Goal: Find contact information: Find contact information

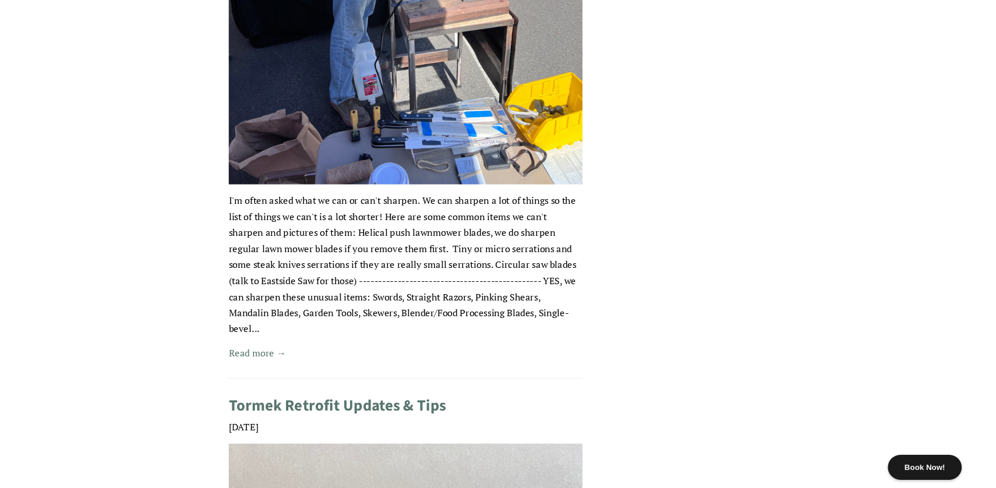
scroll to position [531, 0]
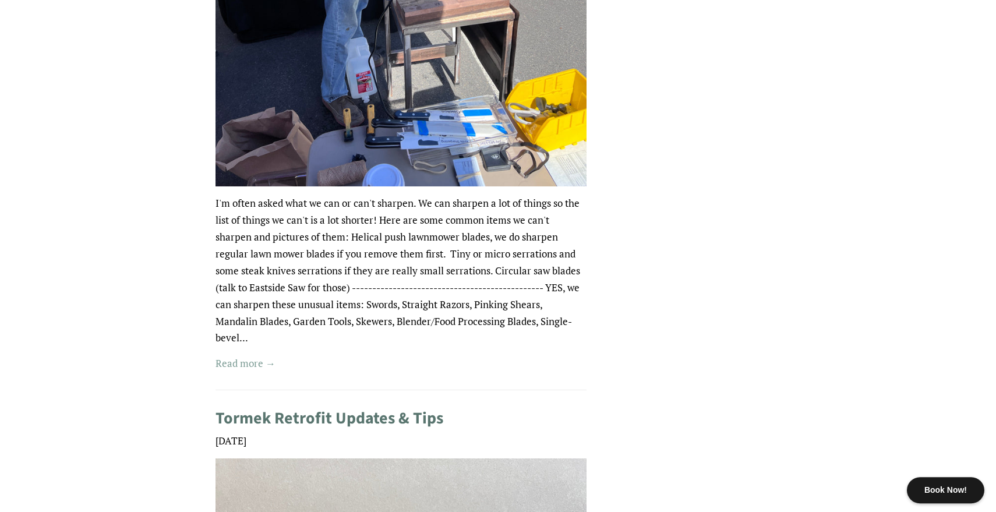
click at [249, 362] on link "Read more →" at bounding box center [245, 362] width 60 height 13
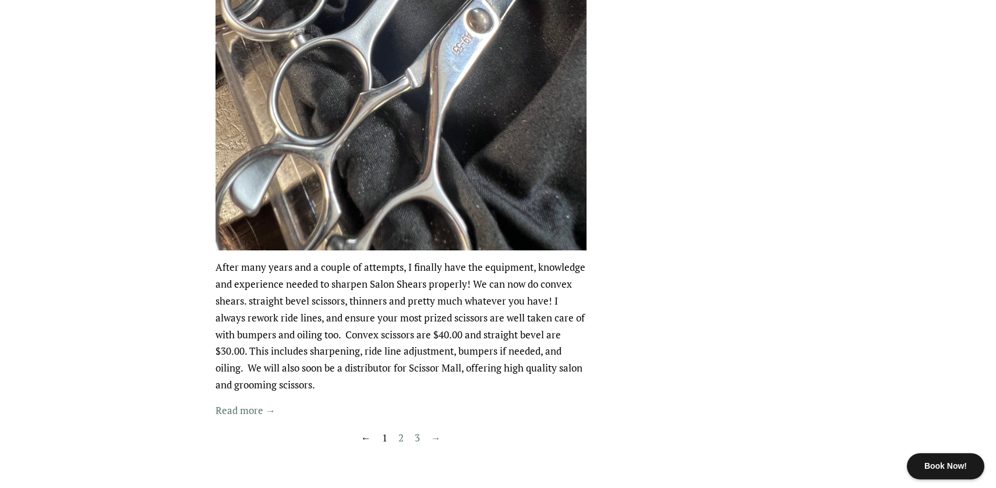
scroll to position [2787, 0]
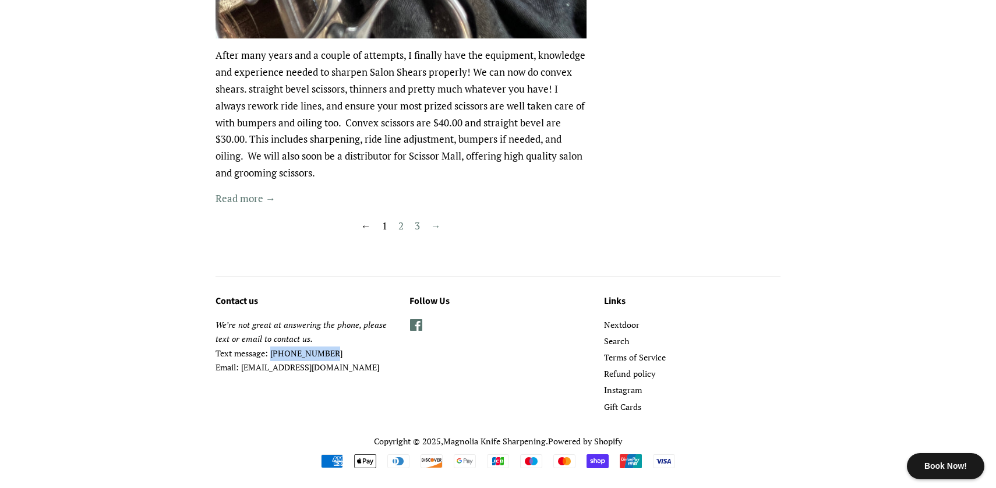
drag, startPoint x: 327, startPoint y: 352, endPoint x: 270, endPoint y: 353, distance: 56.5
click at [270, 353] on p "We’re not great at answering the phone, please text or email to contact us. Tex…" at bounding box center [303, 346] width 176 height 57
copy p "206-636-1236"
click at [418, 328] on span at bounding box center [415, 325] width 13 height 14
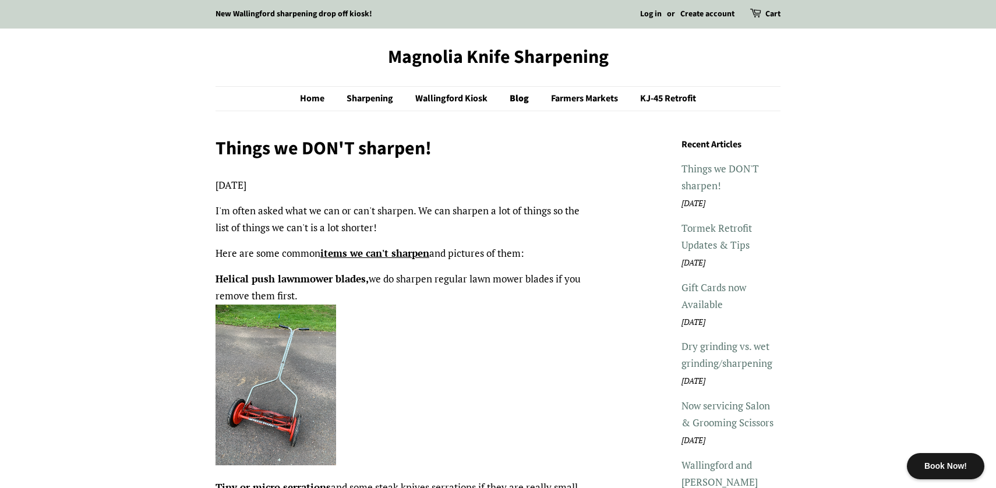
click at [13, 3] on div "New Wallingford sharpening drop off kiosk! Log in or Create account Cart 0 New …" at bounding box center [498, 14] width 996 height 29
